Goal: Task Accomplishment & Management: Manage account settings

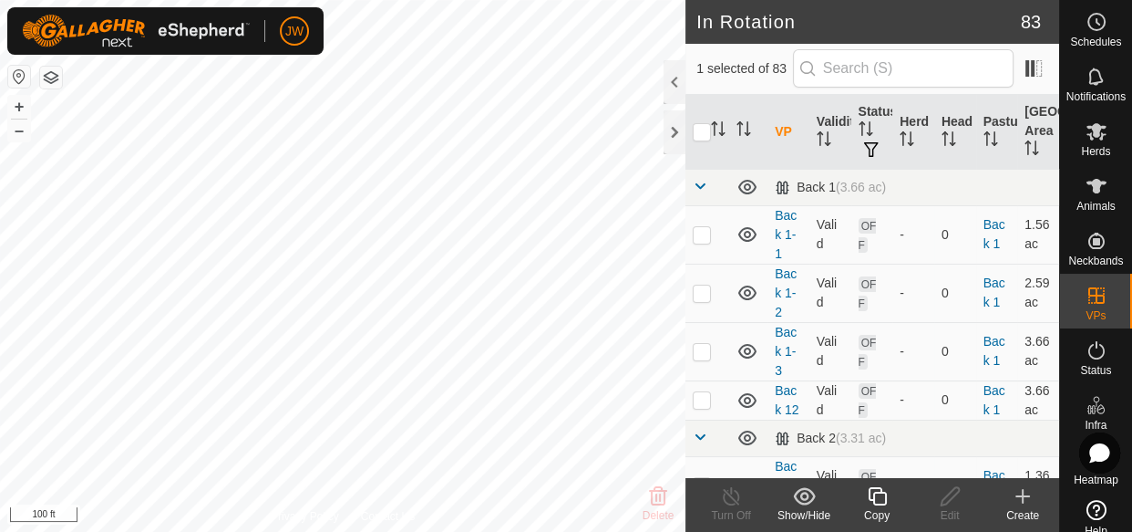
click at [871, 495] on icon at bounding box center [877, 496] width 23 height 22
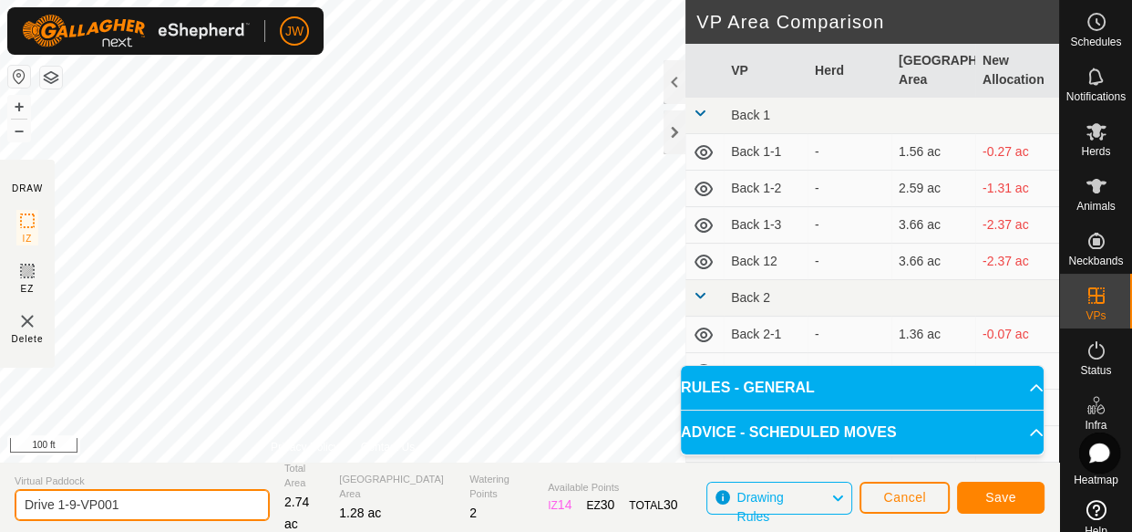
click at [125, 502] on input "Drive 1-9-VP001" at bounding box center [142, 505] width 255 height 32
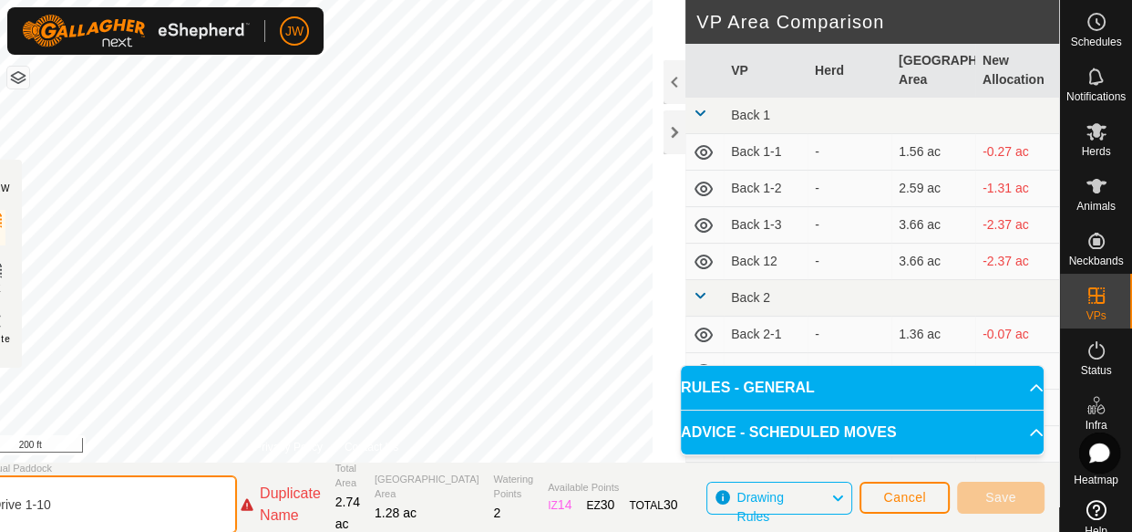
type input "Drive 1-10"
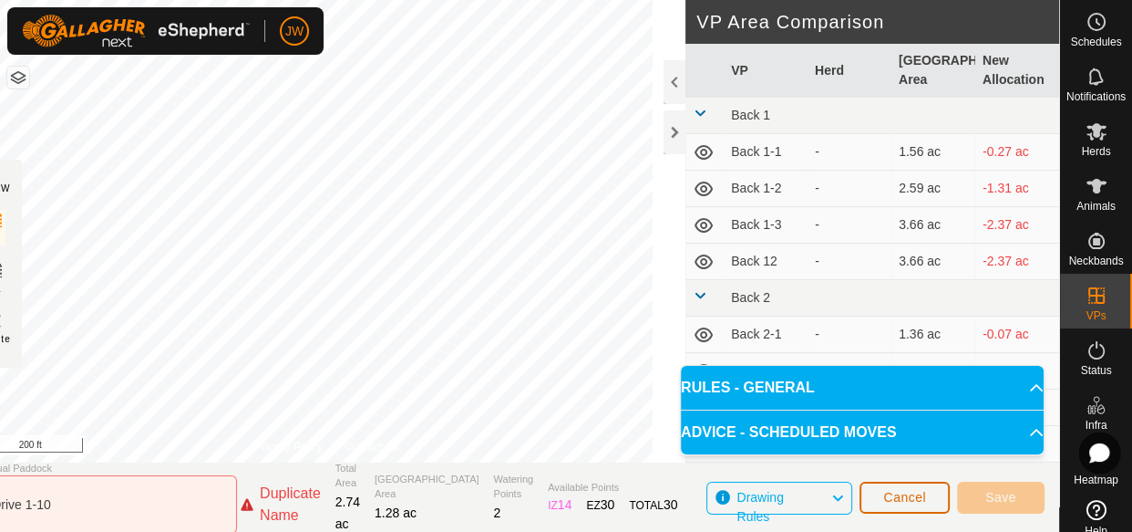
click at [903, 502] on span "Cancel" at bounding box center [905, 497] width 43 height 15
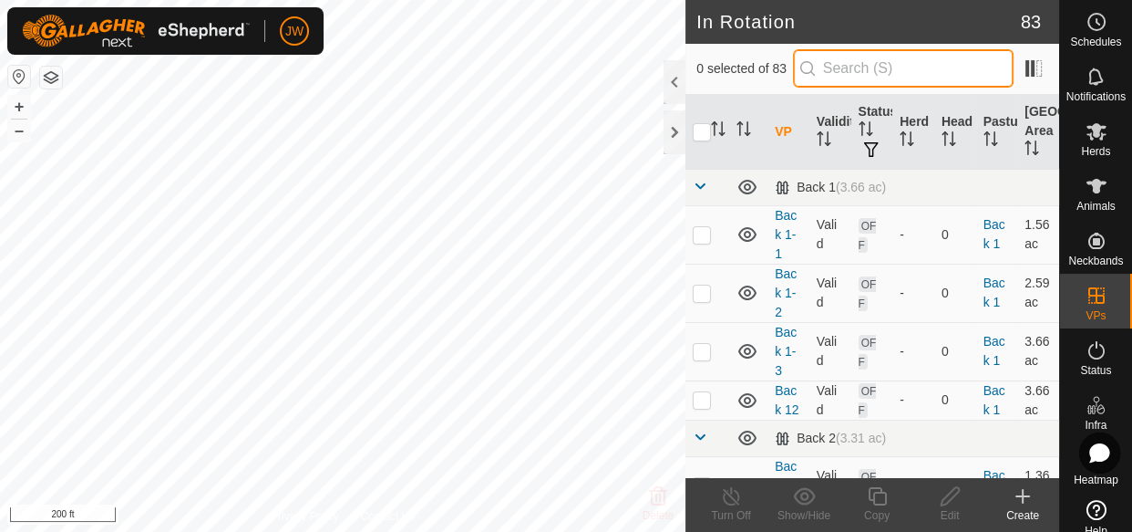
click at [863, 66] on input "text" at bounding box center [903, 68] width 221 height 38
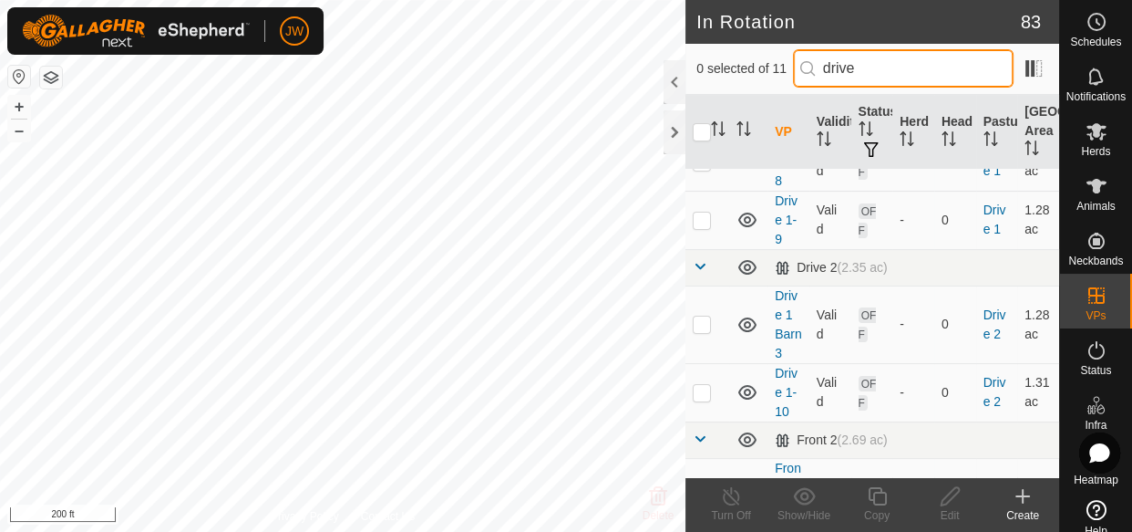
scroll to position [434, 0]
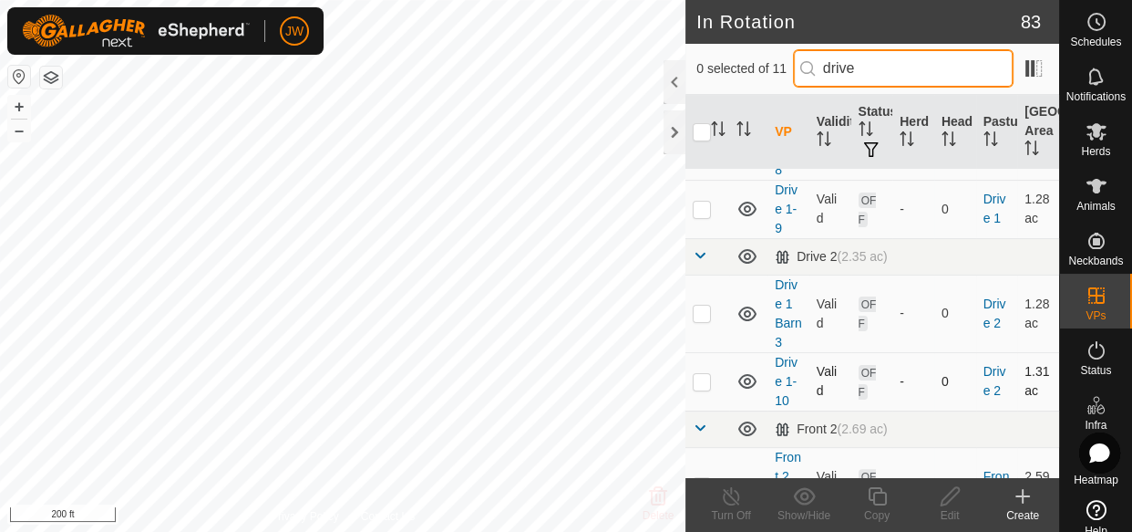
type input "drive"
click at [698, 385] on tbody "Drive 1 (2.3 ac) Drive 1-2 Valid OFF - 0 Drive 1 1.01 ac Drive 1-3 Valid OFF - …" at bounding box center [873, 130] width 374 height 790
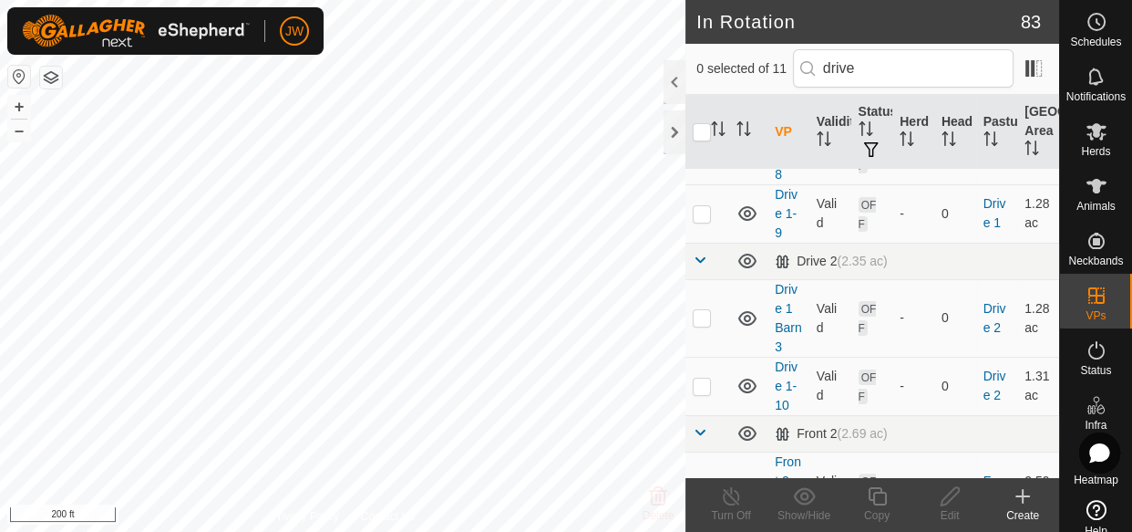
scroll to position [464, 0]
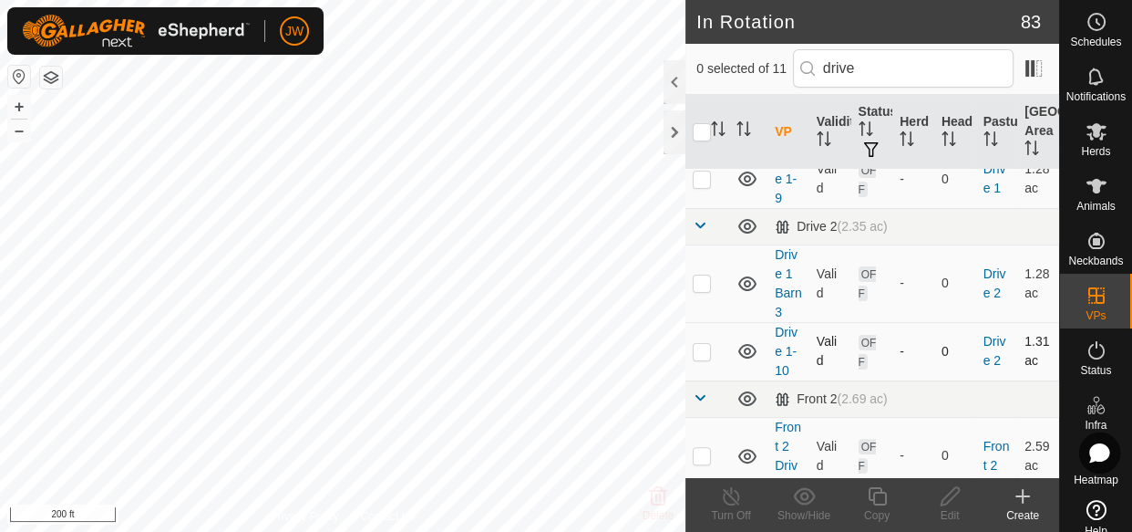
click at [705, 346] on p-checkbox at bounding box center [702, 351] width 18 height 15
checkbox input "true"
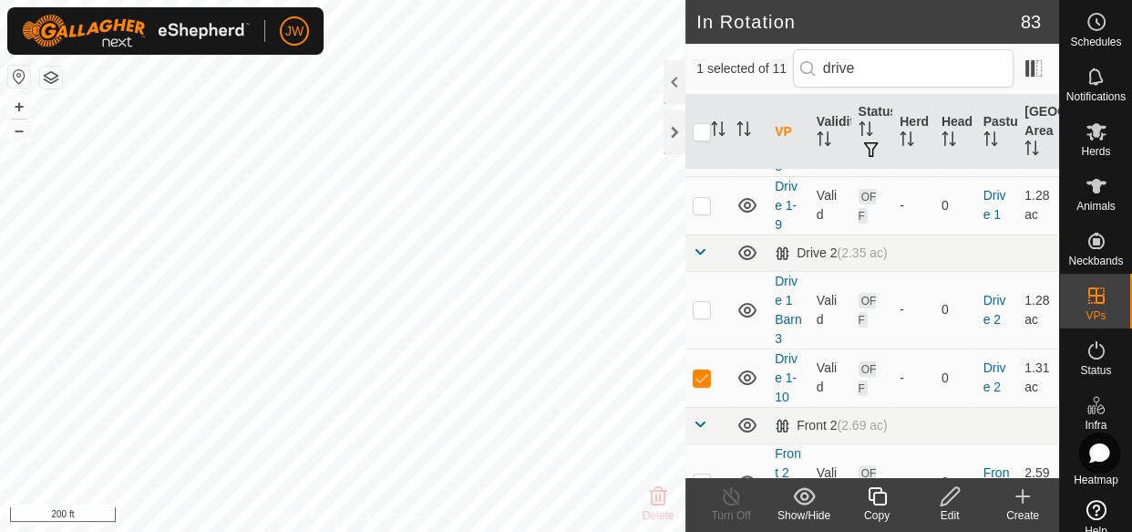
scroll to position [440, 0]
click at [680, 79] on div at bounding box center [675, 82] width 22 height 44
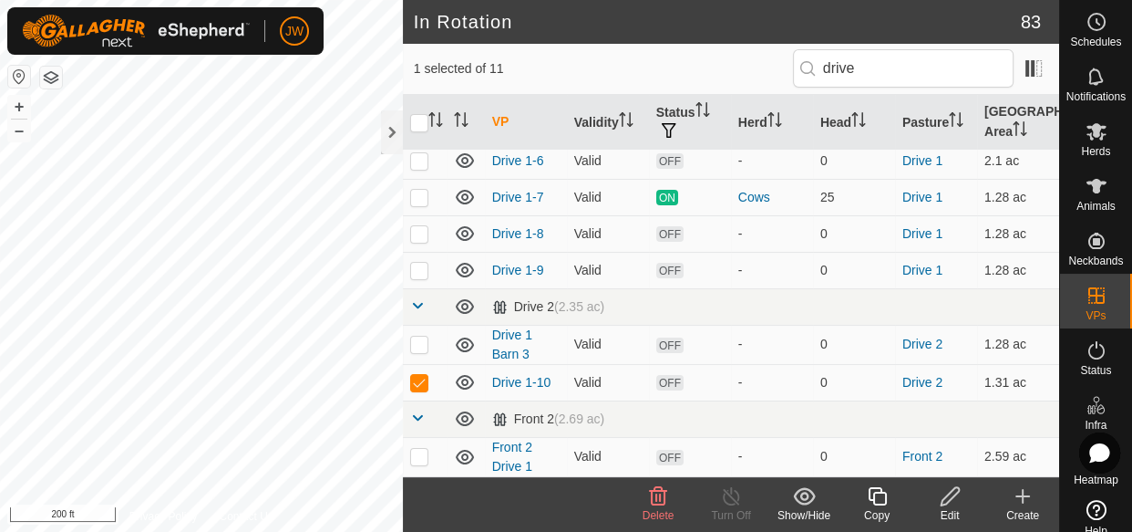
scroll to position [188, 0]
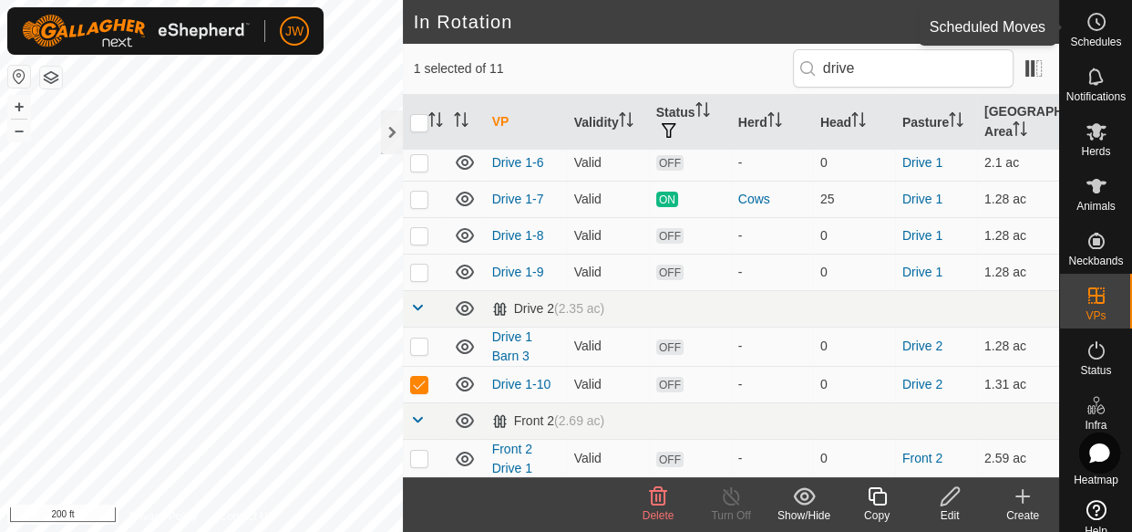
click at [1097, 22] on icon at bounding box center [1098, 21] width 3 height 5
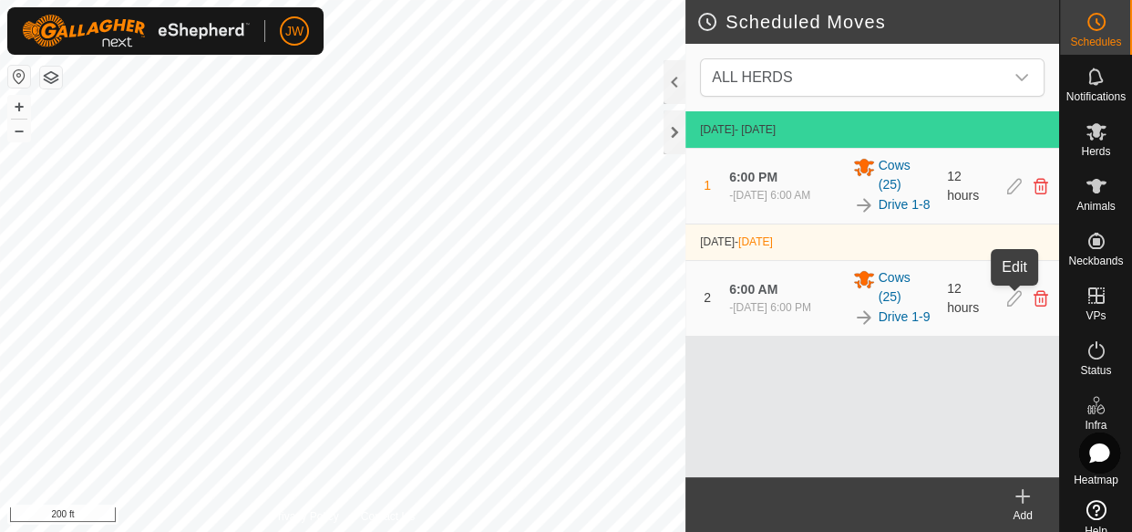
click at [1015, 302] on icon at bounding box center [1015, 298] width 15 height 16
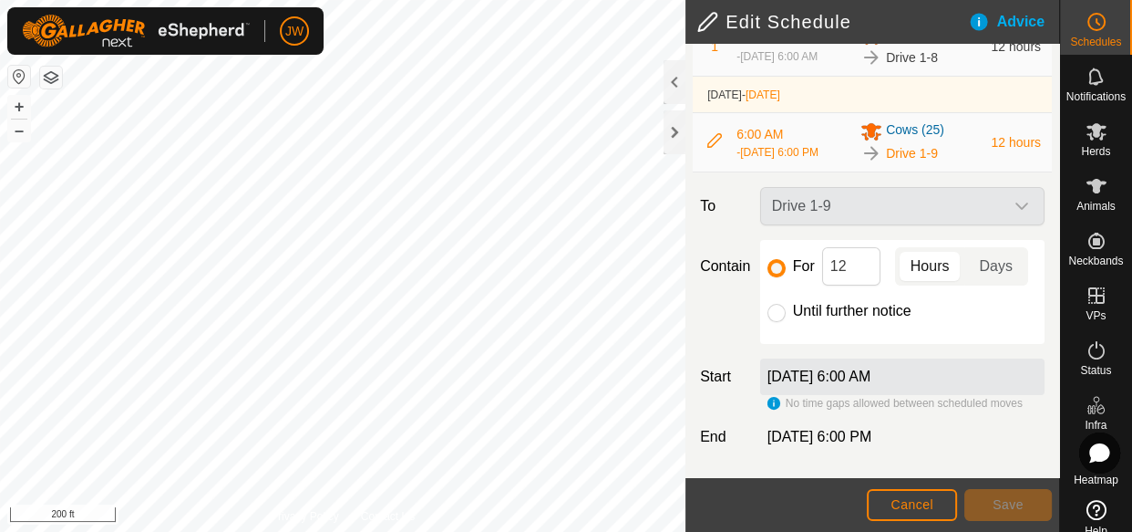
scroll to position [202, 0]
click at [904, 509] on span "Cancel" at bounding box center [912, 504] width 43 height 15
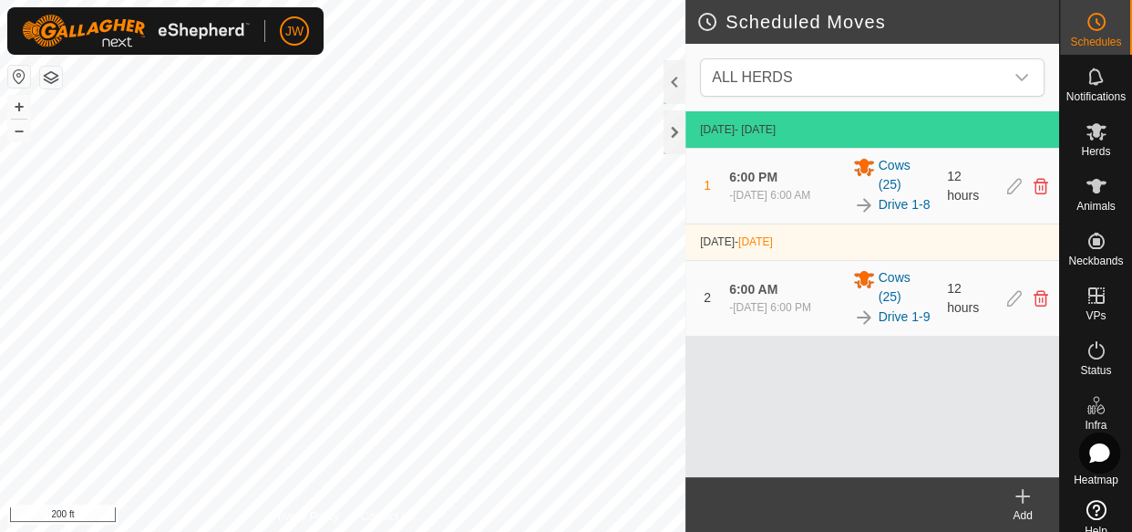
click at [1028, 498] on icon at bounding box center [1023, 496] width 22 height 22
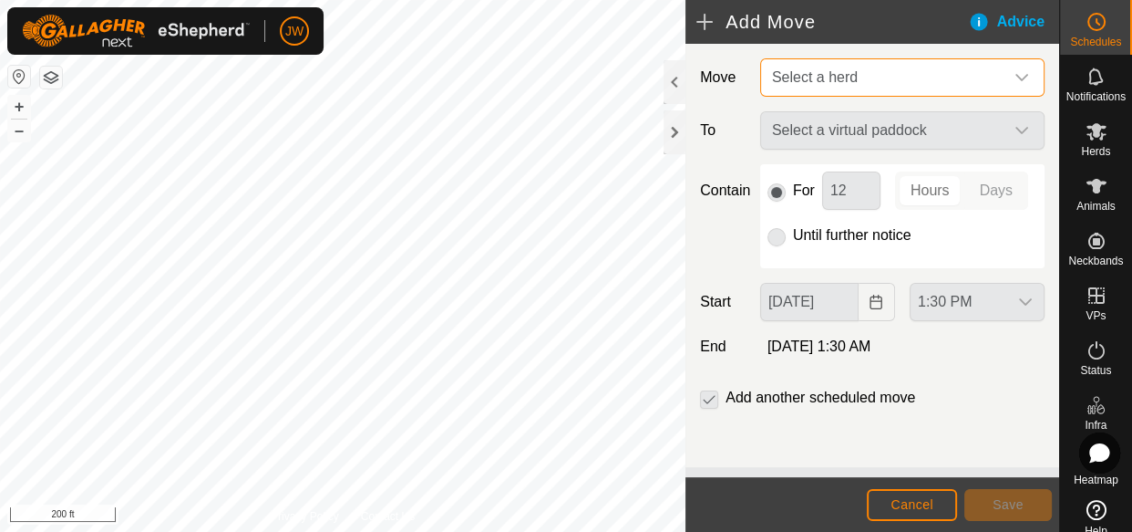
click at [933, 82] on span "Select a herd" at bounding box center [884, 77] width 239 height 36
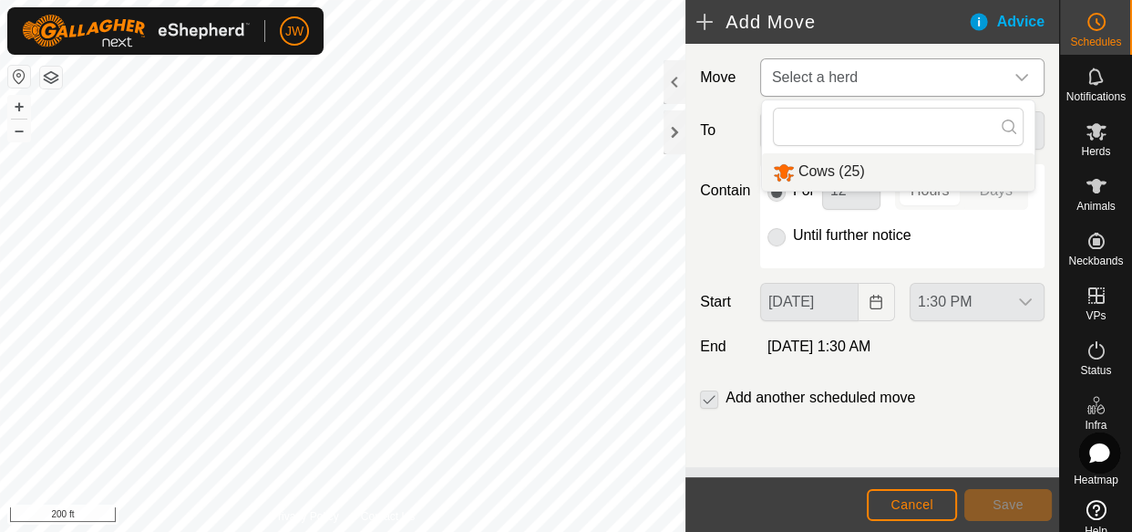
click at [813, 176] on li "Cows (25)" at bounding box center [898, 171] width 273 height 37
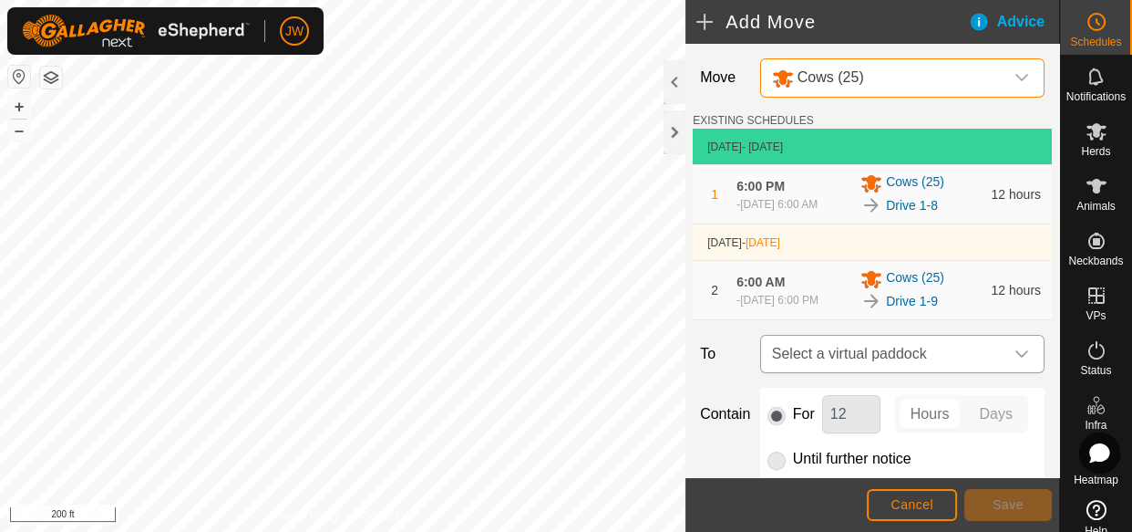
scroll to position [14, 0]
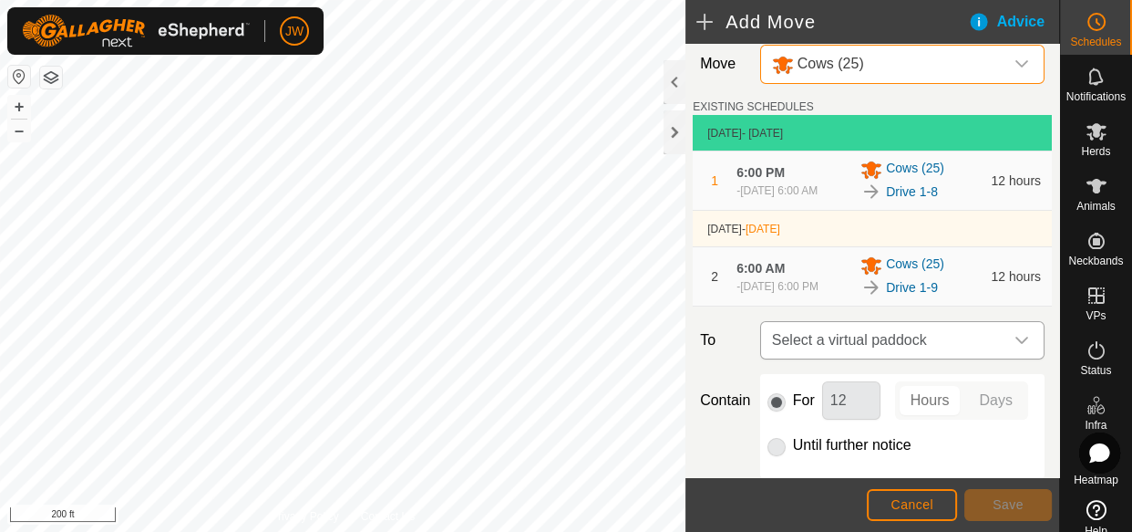
click at [1012, 358] on div "dropdown trigger" at bounding box center [1022, 340] width 36 height 36
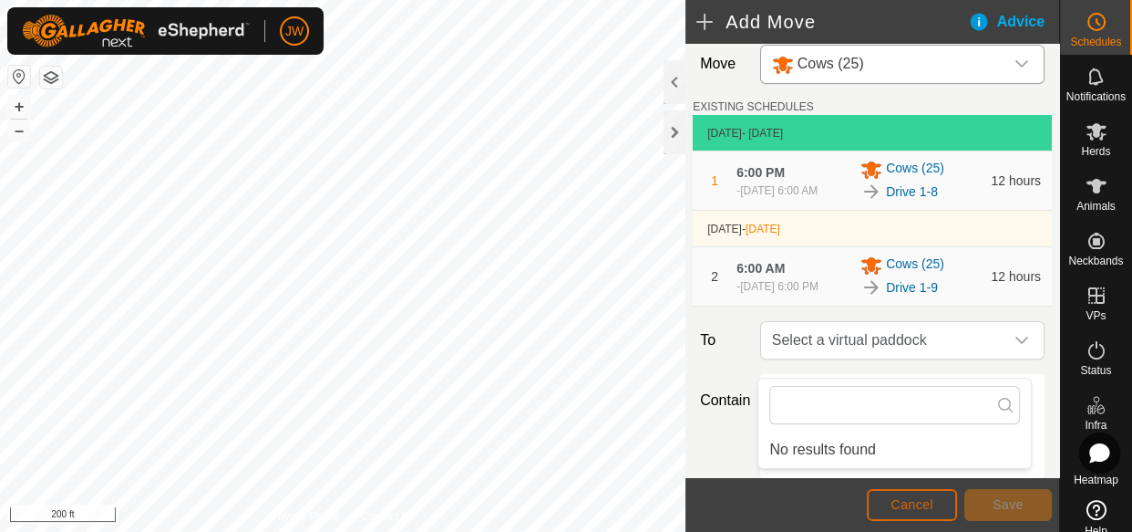
click at [913, 510] on span "Cancel" at bounding box center [912, 504] width 43 height 15
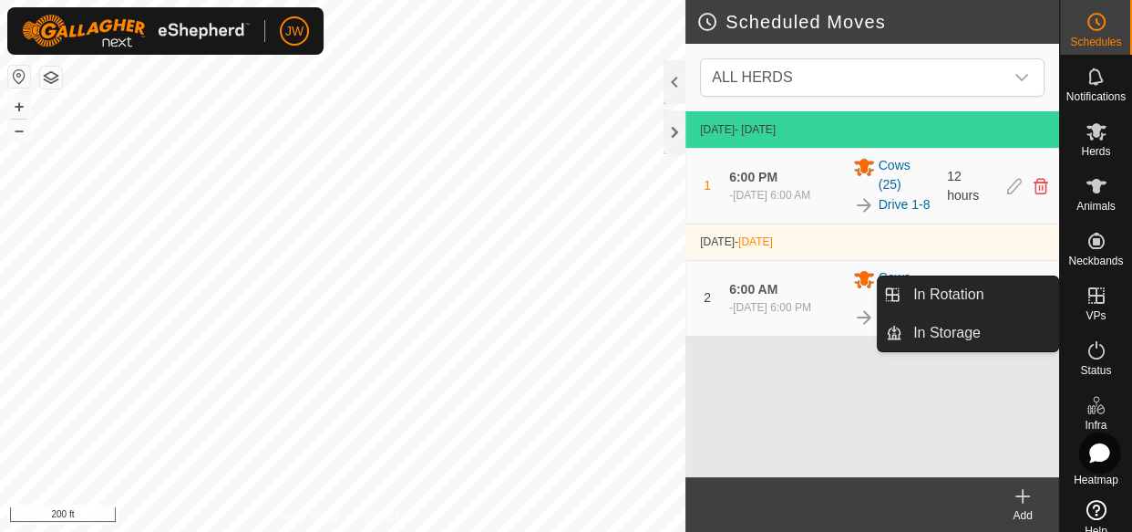
click at [1091, 296] on icon at bounding box center [1097, 295] width 16 height 16
click at [967, 289] on link "In Rotation" at bounding box center [981, 294] width 156 height 36
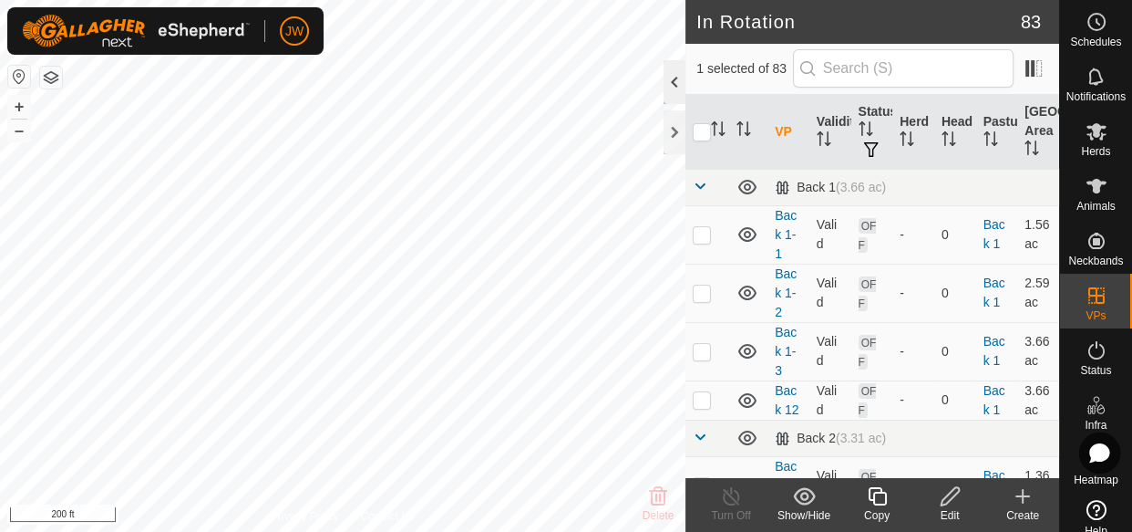
click at [675, 95] on div at bounding box center [675, 82] width 22 height 44
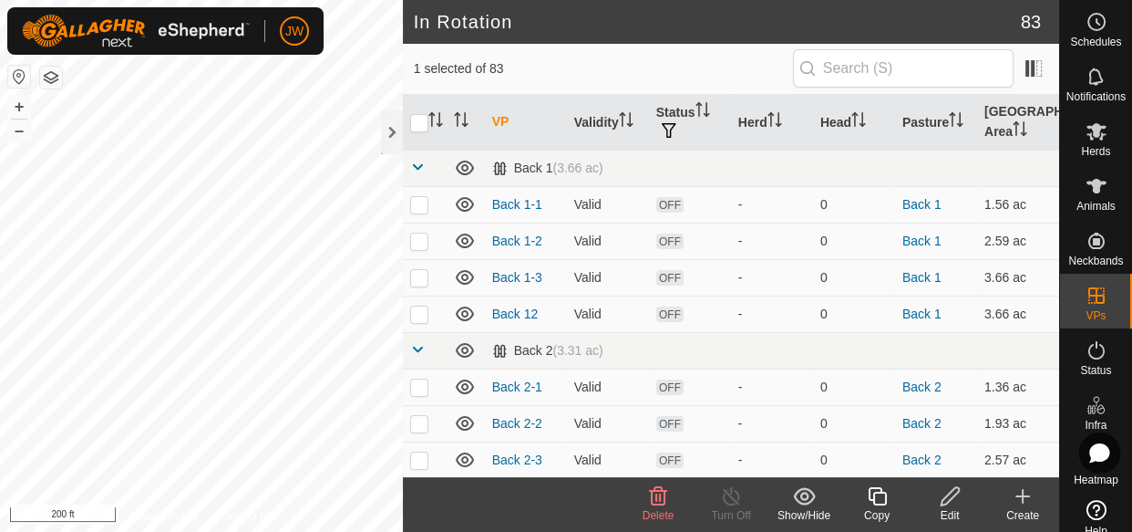
click at [657, 500] on icon at bounding box center [658, 496] width 22 height 22
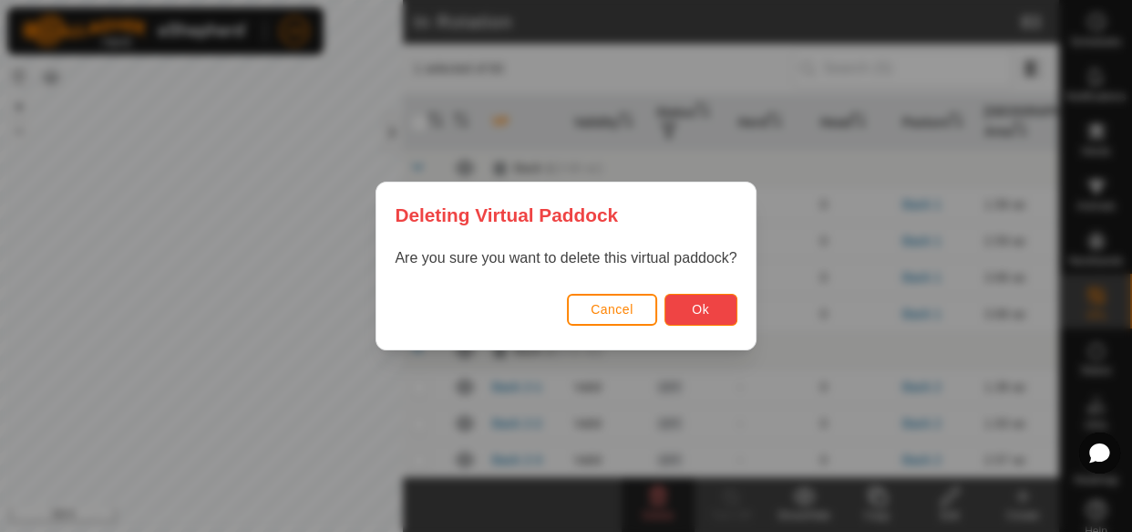
click at [693, 316] on button "Ok" at bounding box center [701, 310] width 73 height 32
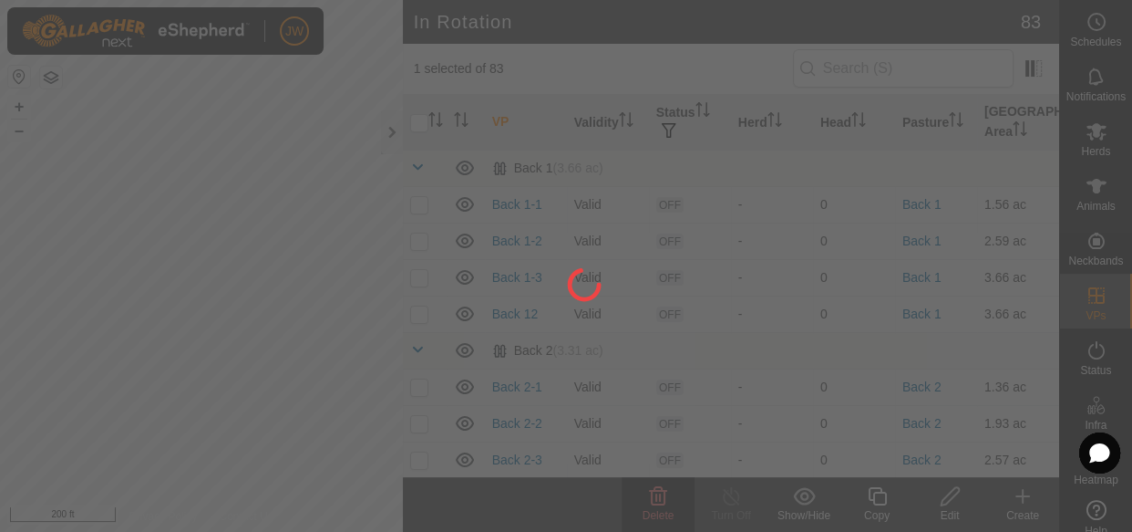
checkbox input "false"
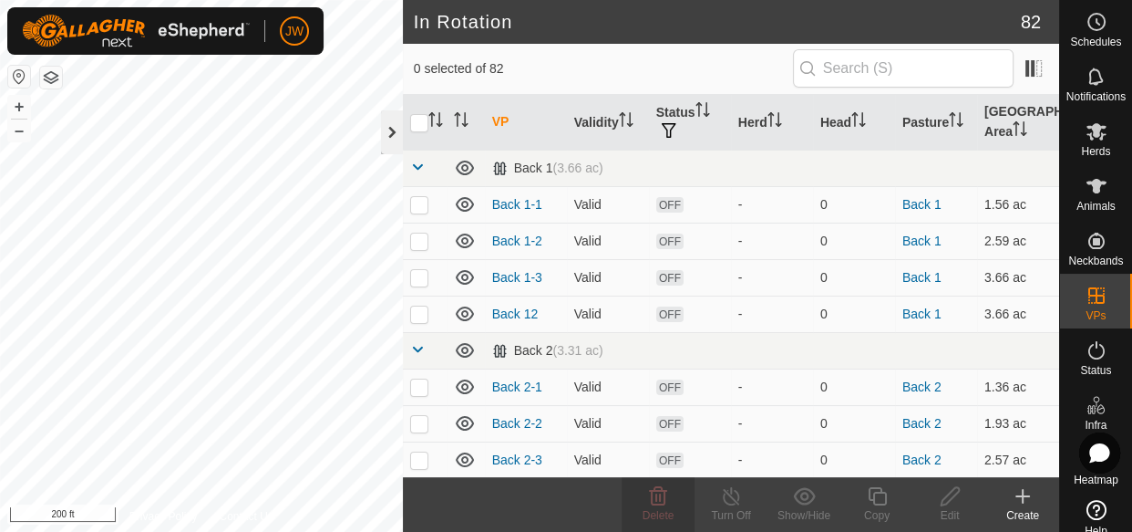
click at [391, 134] on div at bounding box center [392, 132] width 22 height 44
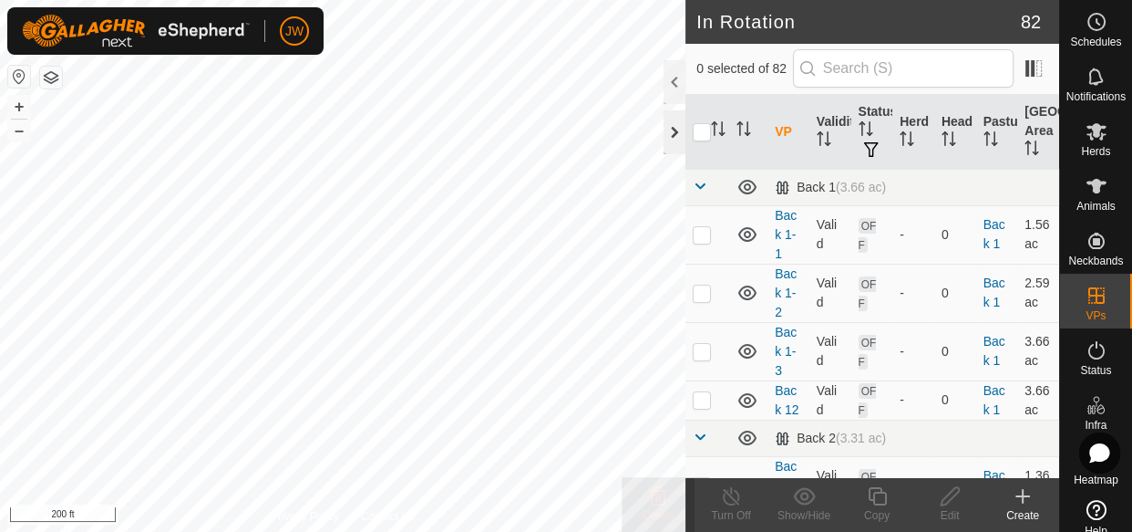
checkbox input "true"
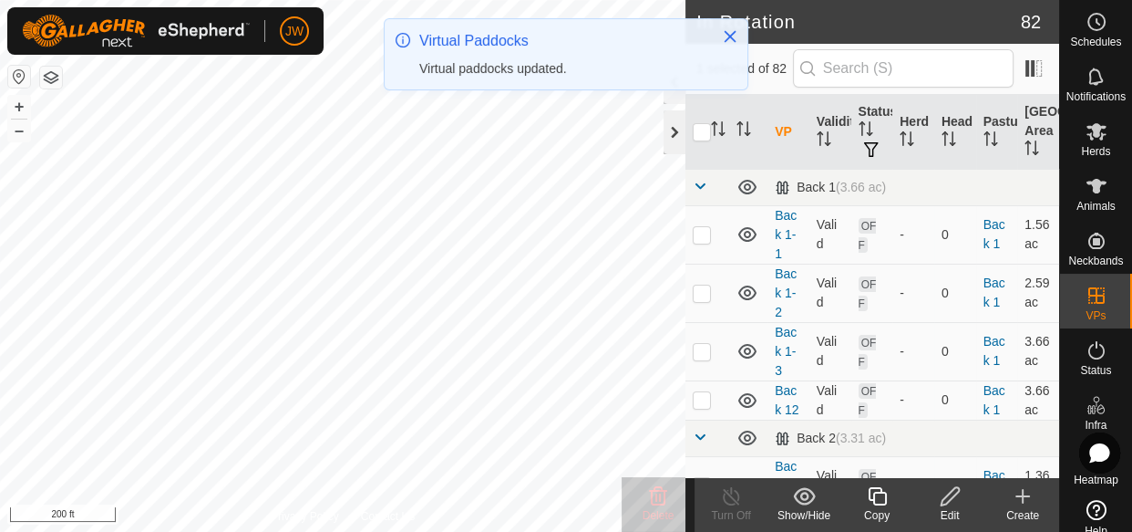
checkbox input "true"
checkbox input "false"
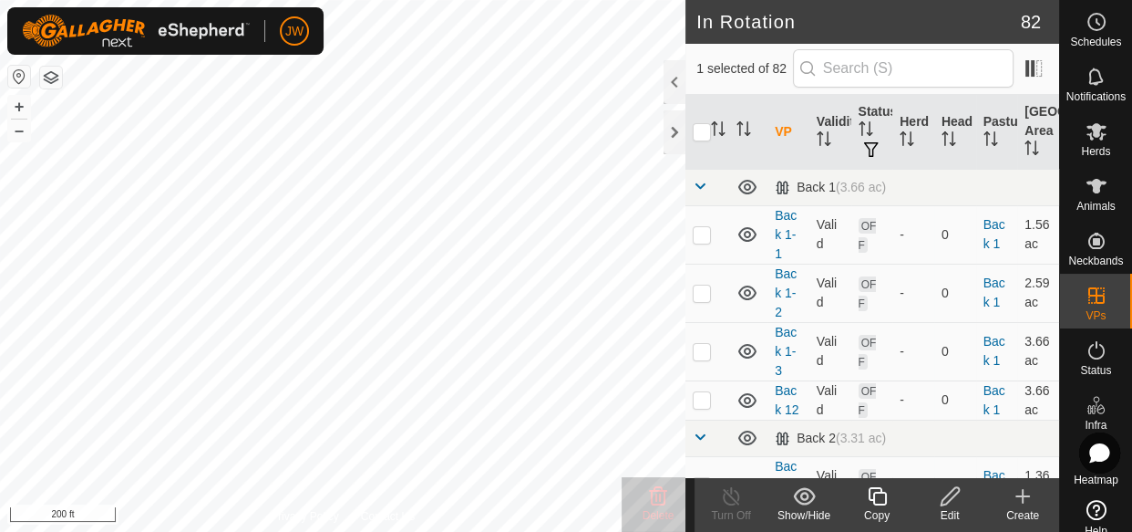
click at [878, 492] on icon at bounding box center [877, 496] width 23 height 22
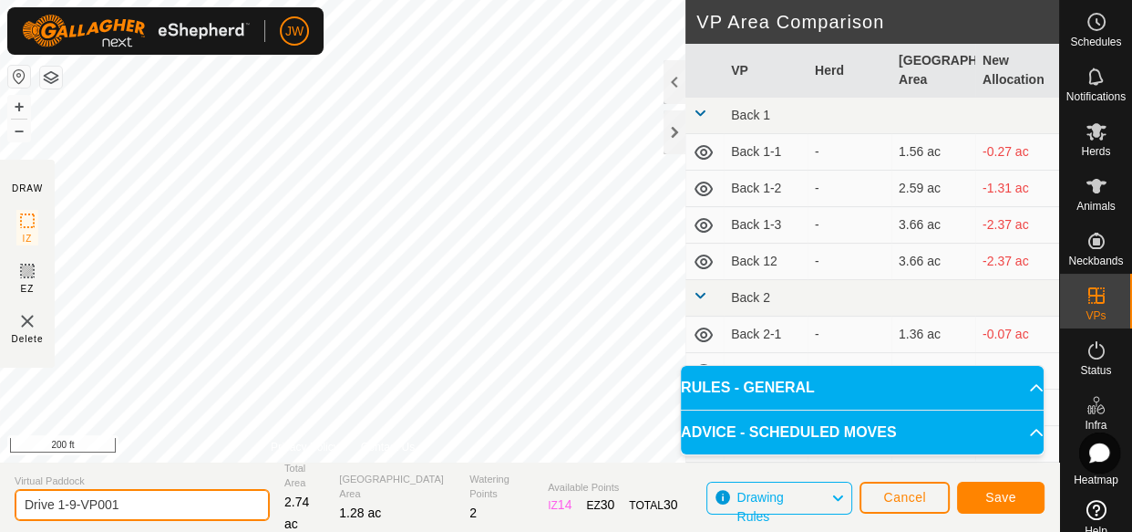
click at [138, 500] on input "Drive 1-9-VP001" at bounding box center [142, 505] width 255 height 32
type input "Drive 1-10"
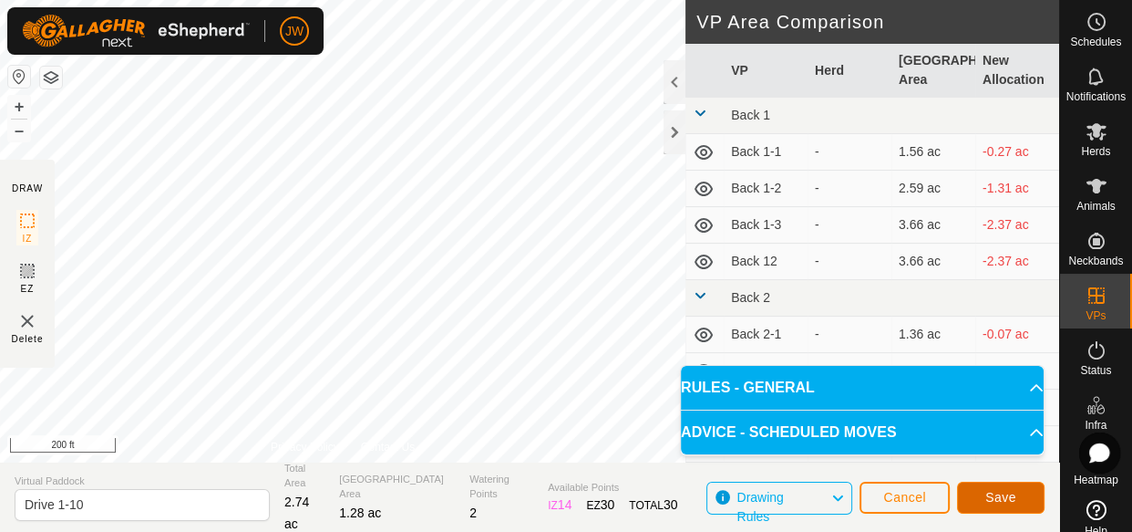
click at [998, 492] on span "Save" at bounding box center [1001, 497] width 31 height 15
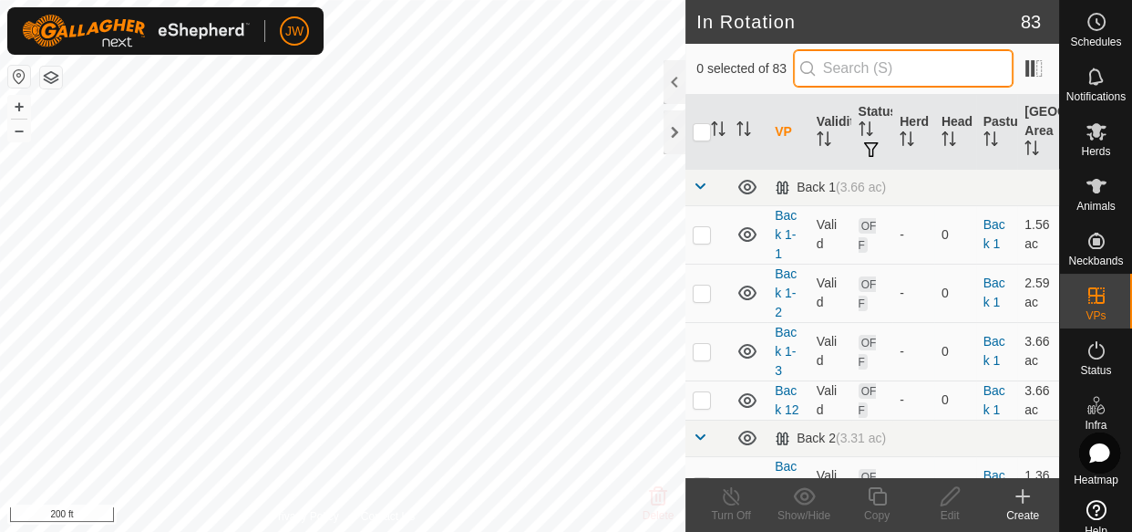
click at [832, 71] on input "text" at bounding box center [903, 68] width 221 height 38
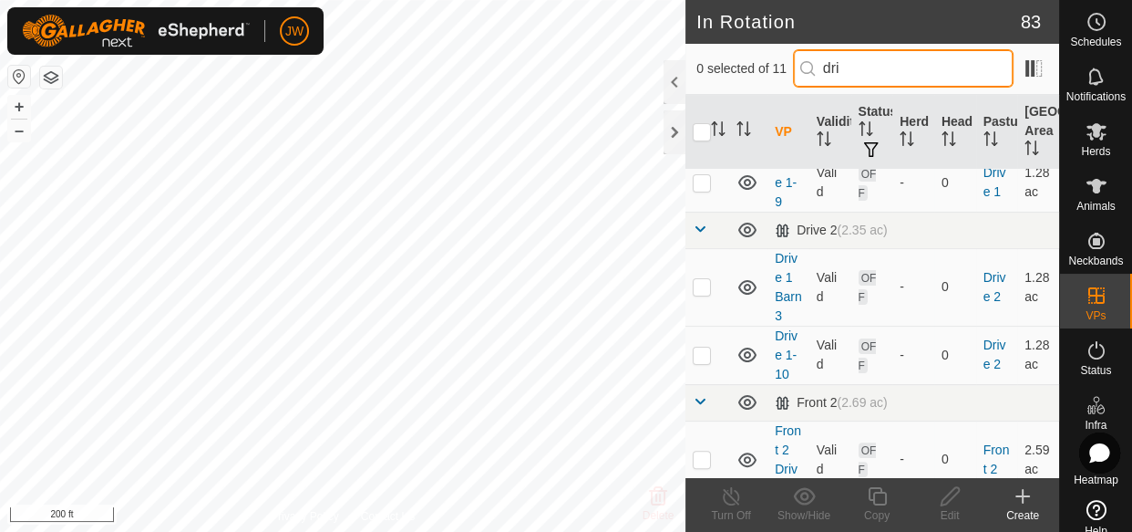
scroll to position [462, 0]
type input "dri"
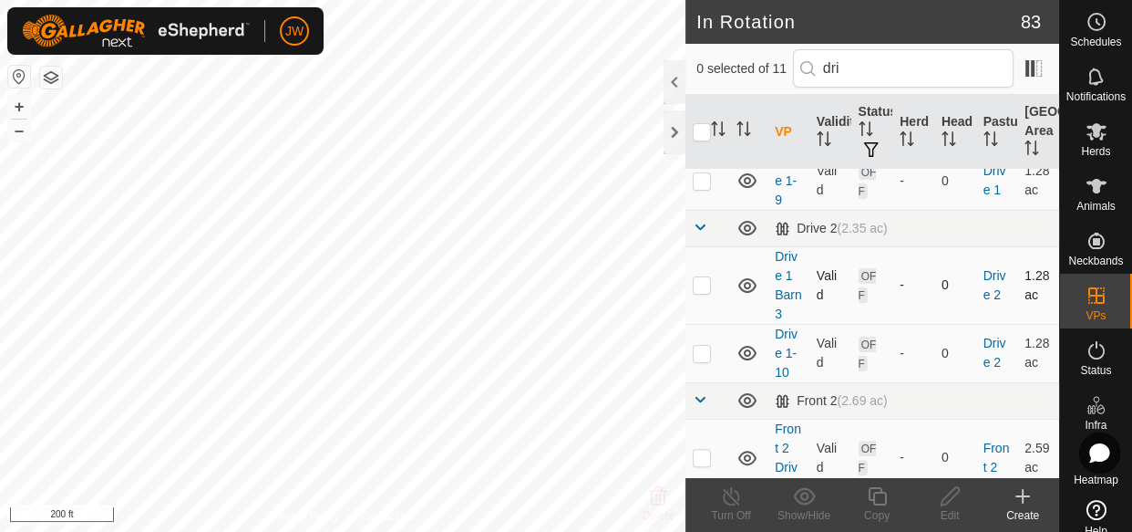
scroll to position [0, 0]
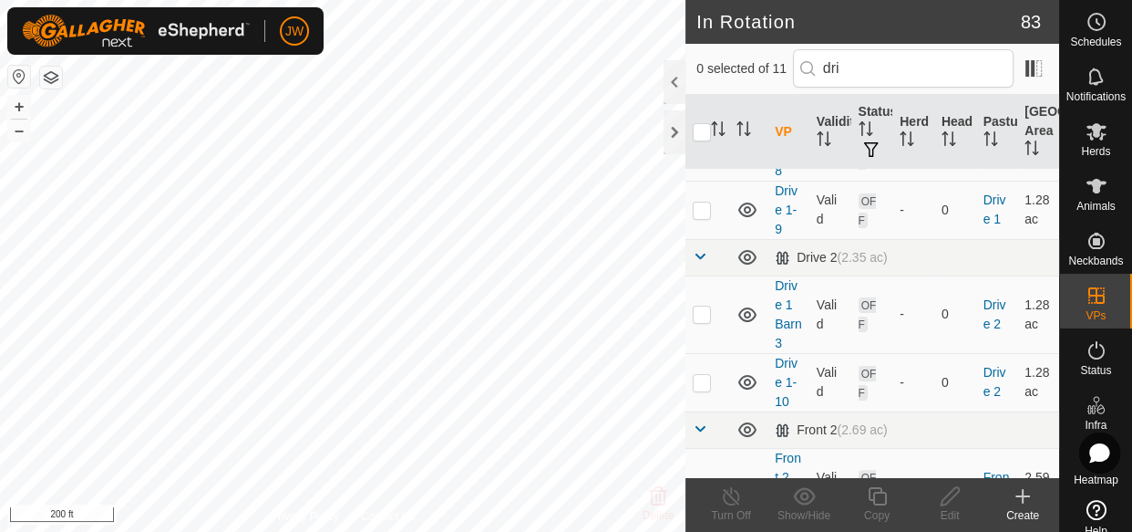
scroll to position [438, 0]
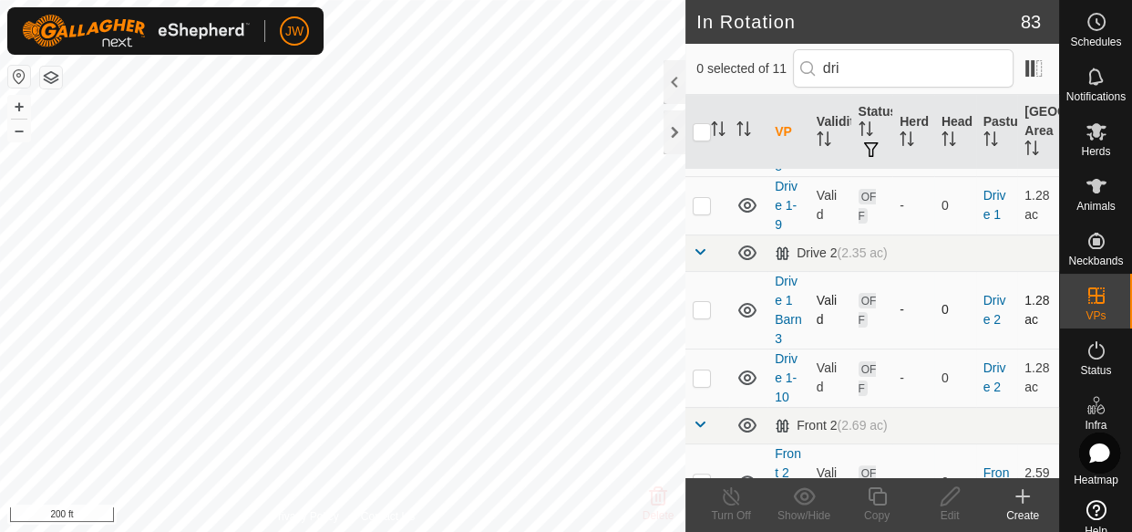
click at [701, 306] on p-checkbox at bounding box center [702, 309] width 18 height 15
checkbox input "true"
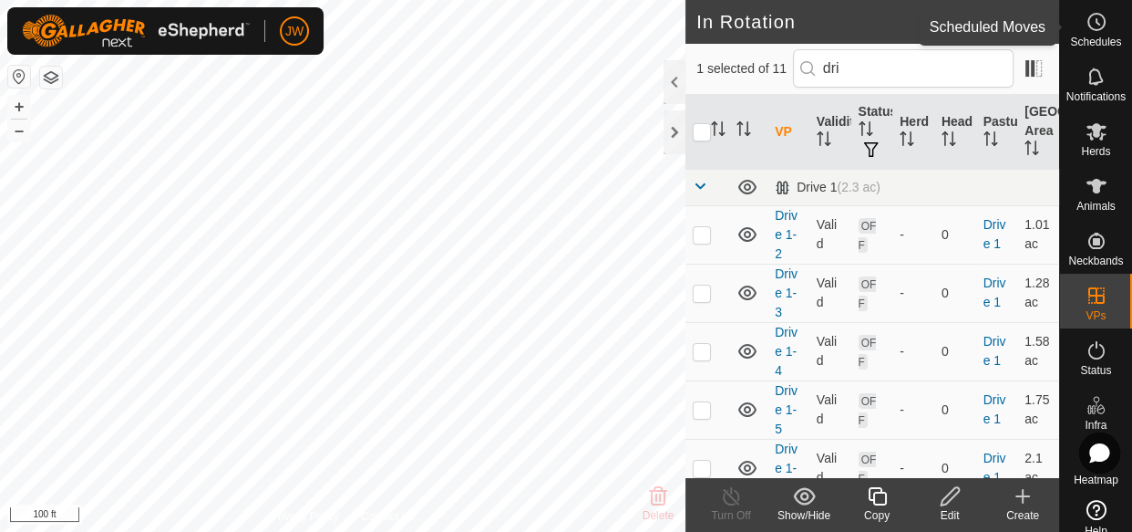
click at [1086, 30] on icon at bounding box center [1097, 22] width 22 height 22
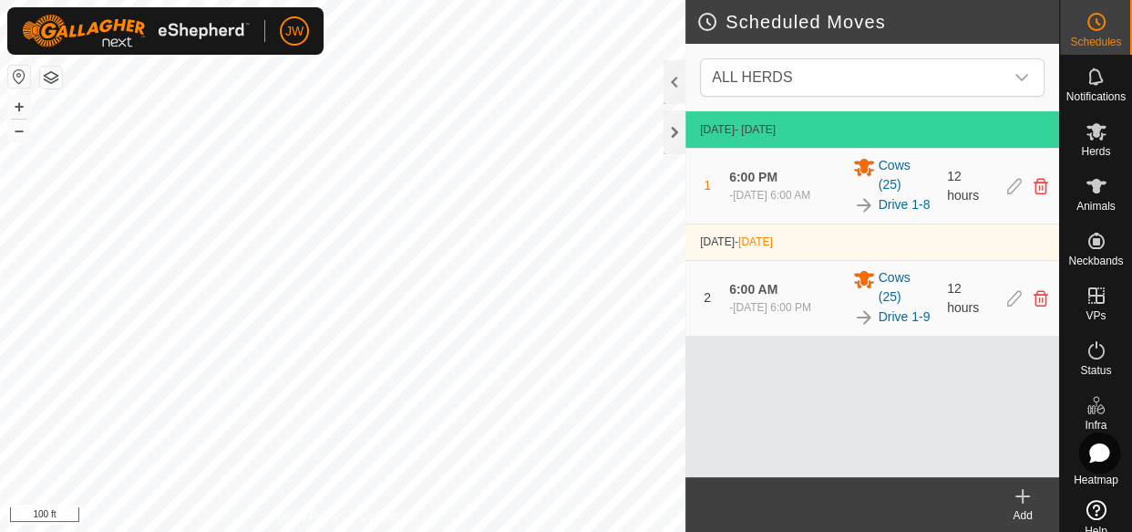
click at [1029, 497] on icon at bounding box center [1023, 496] width 22 height 22
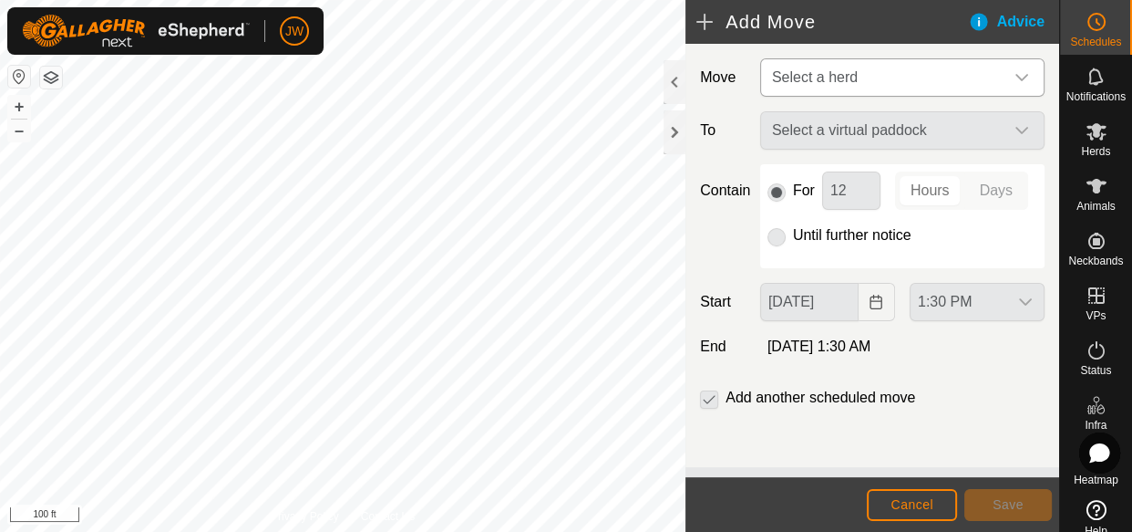
click at [1004, 80] on div "dropdown trigger" at bounding box center [1022, 77] width 36 height 36
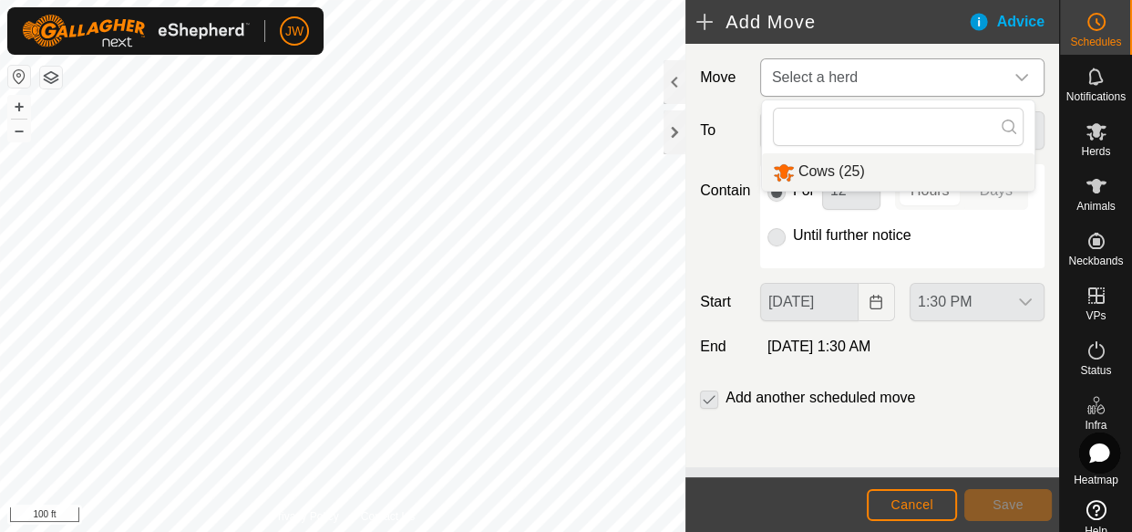
click at [843, 162] on li "Cows (25)" at bounding box center [898, 171] width 273 height 37
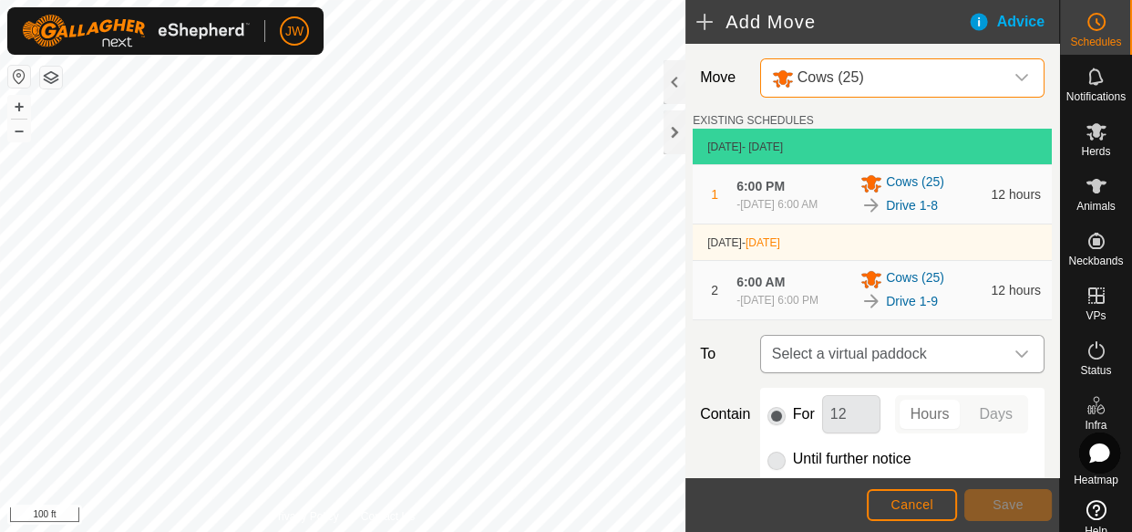
click at [1015, 361] on icon "dropdown trigger" at bounding box center [1022, 353] width 15 height 15
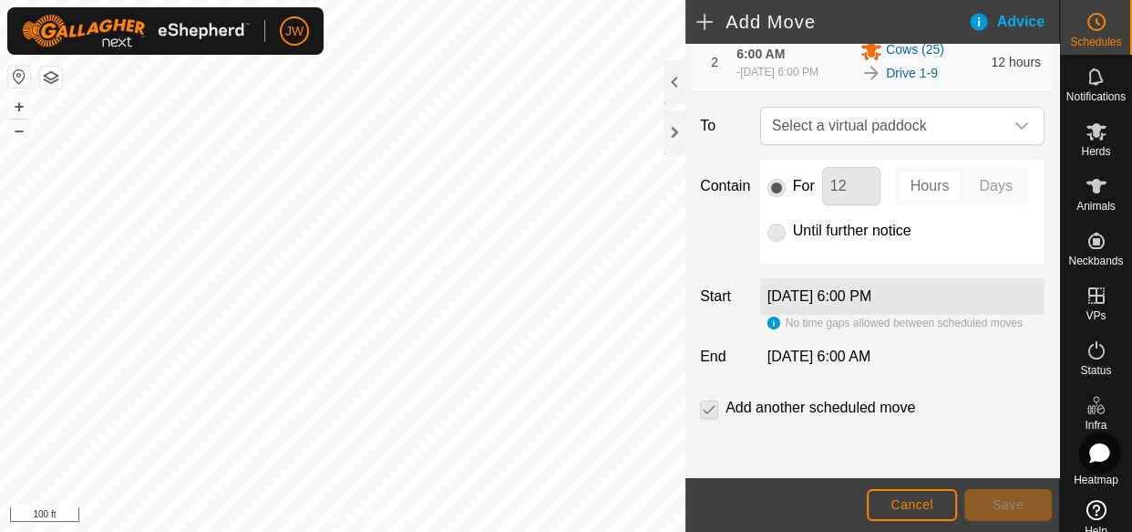
scroll to position [240, 0]
click at [1015, 123] on icon "dropdown trigger" at bounding box center [1022, 126] width 15 height 15
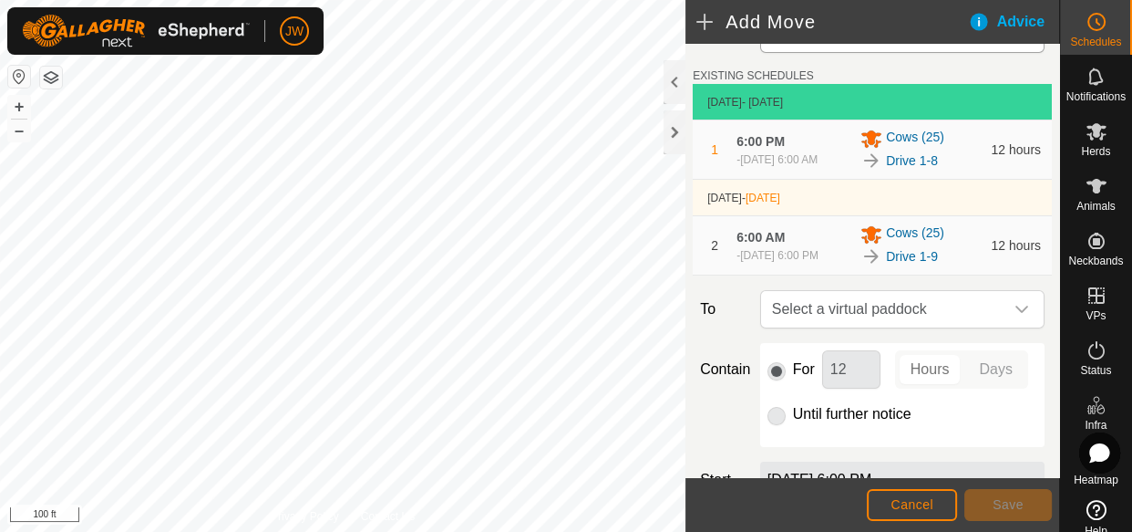
scroll to position [47, 0]
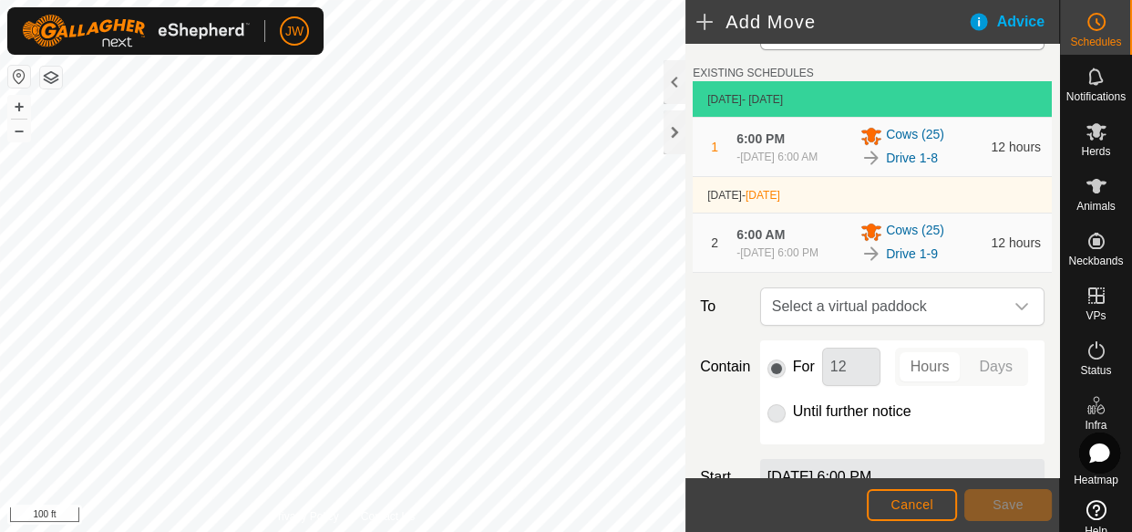
click at [949, 253] on div "Drive 1-9" at bounding box center [920, 254] width 119 height 22
click at [918, 501] on span "Cancel" at bounding box center [912, 504] width 43 height 15
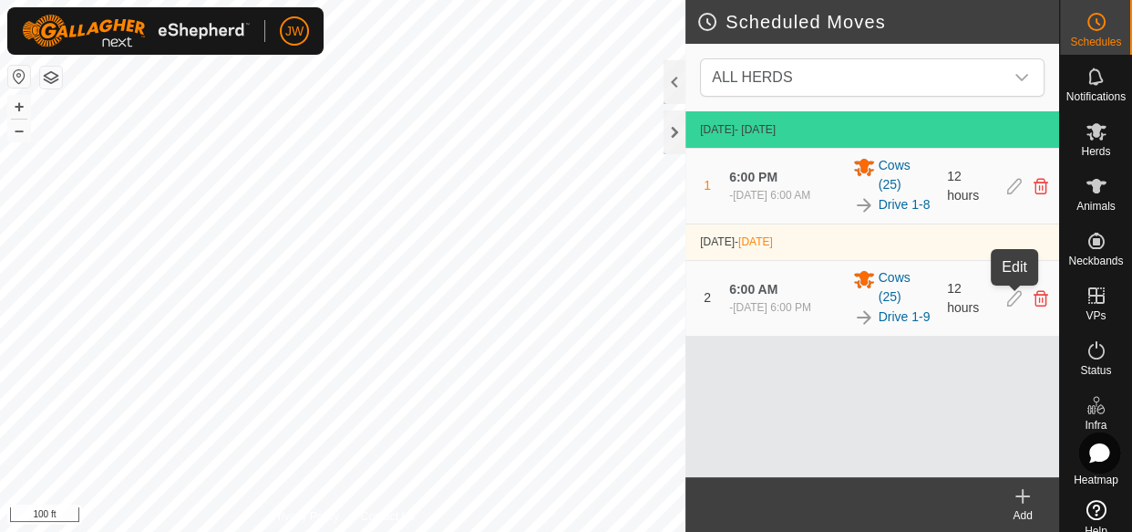
click at [1017, 297] on icon at bounding box center [1015, 298] width 15 height 16
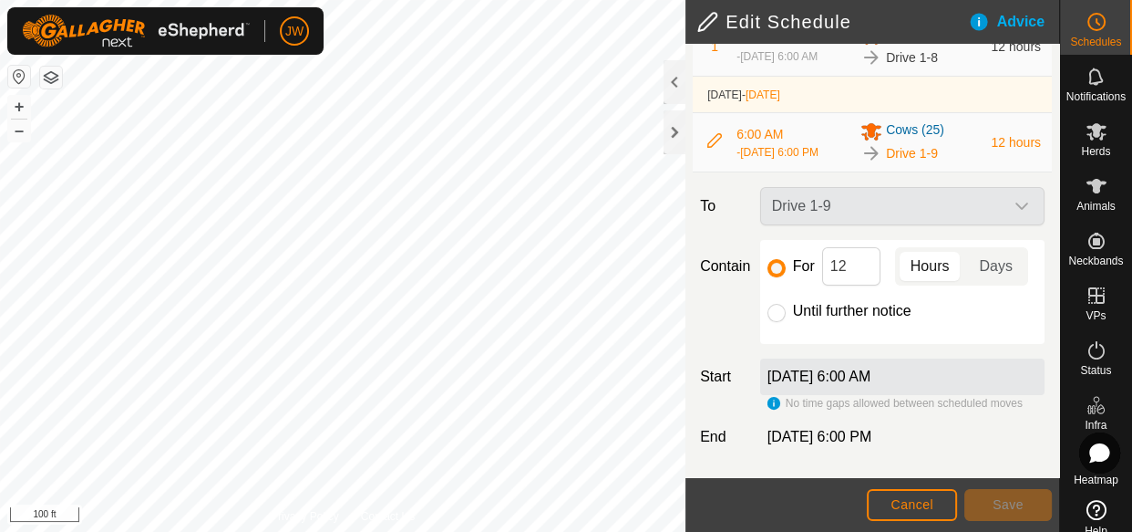
scroll to position [167, 0]
click at [773, 322] on input "Until further notice" at bounding box center [777, 313] width 18 height 18
radio input "true"
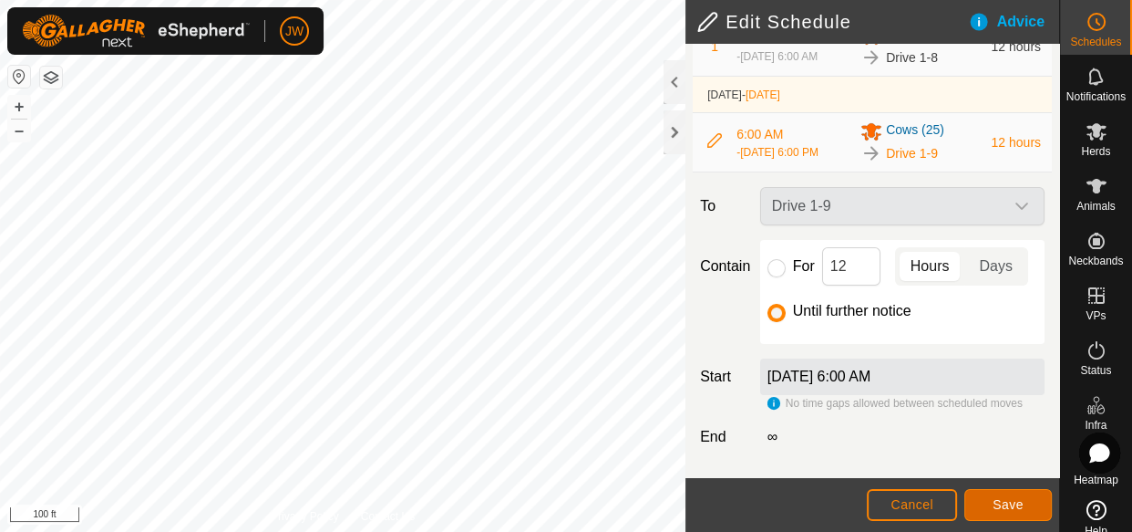
click at [1005, 513] on button "Save" at bounding box center [1009, 505] width 88 height 32
